Goal: Check status: Check status

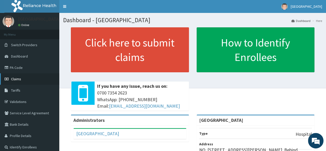
click at [22, 78] on link "Claims" at bounding box center [29, 78] width 59 height 11
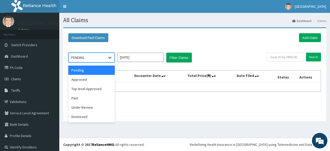
click at [112, 55] on icon at bounding box center [109, 57] width 5 height 5
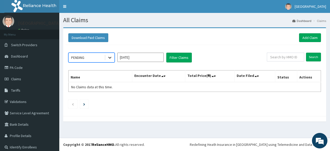
click at [110, 59] on icon at bounding box center [109, 57] width 5 height 5
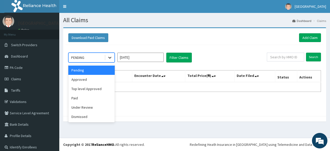
click at [110, 59] on icon at bounding box center [109, 57] width 5 height 5
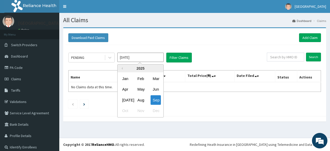
click at [156, 57] on input "Sep 2025" at bounding box center [140, 57] width 46 height 9
click at [130, 100] on div "Jul" at bounding box center [125, 100] width 10 height 10
type input "Jul 2025"
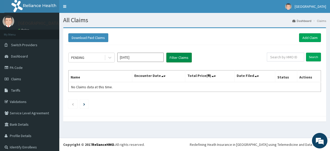
click at [181, 56] on button "Filter Claims" at bounding box center [179, 58] width 26 height 10
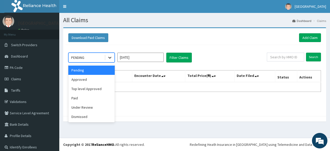
click at [110, 57] on icon at bounding box center [109, 57] width 5 height 5
click at [86, 95] on div "Paid" at bounding box center [91, 97] width 46 height 9
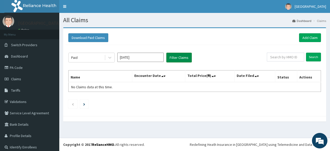
click at [177, 57] on button "Filter Claims" at bounding box center [179, 58] width 26 height 10
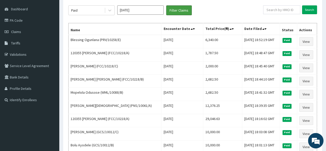
scroll to position [52, 0]
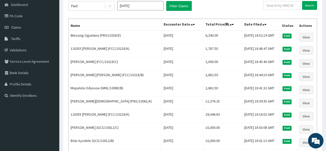
click at [226, 7] on div "Paid Jul 2025 Filter Claims" at bounding box center [165, 6] width 195 height 10
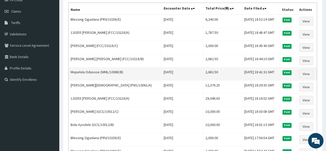
scroll to position [72, 0]
